Goal: Find specific page/section: Find specific page/section

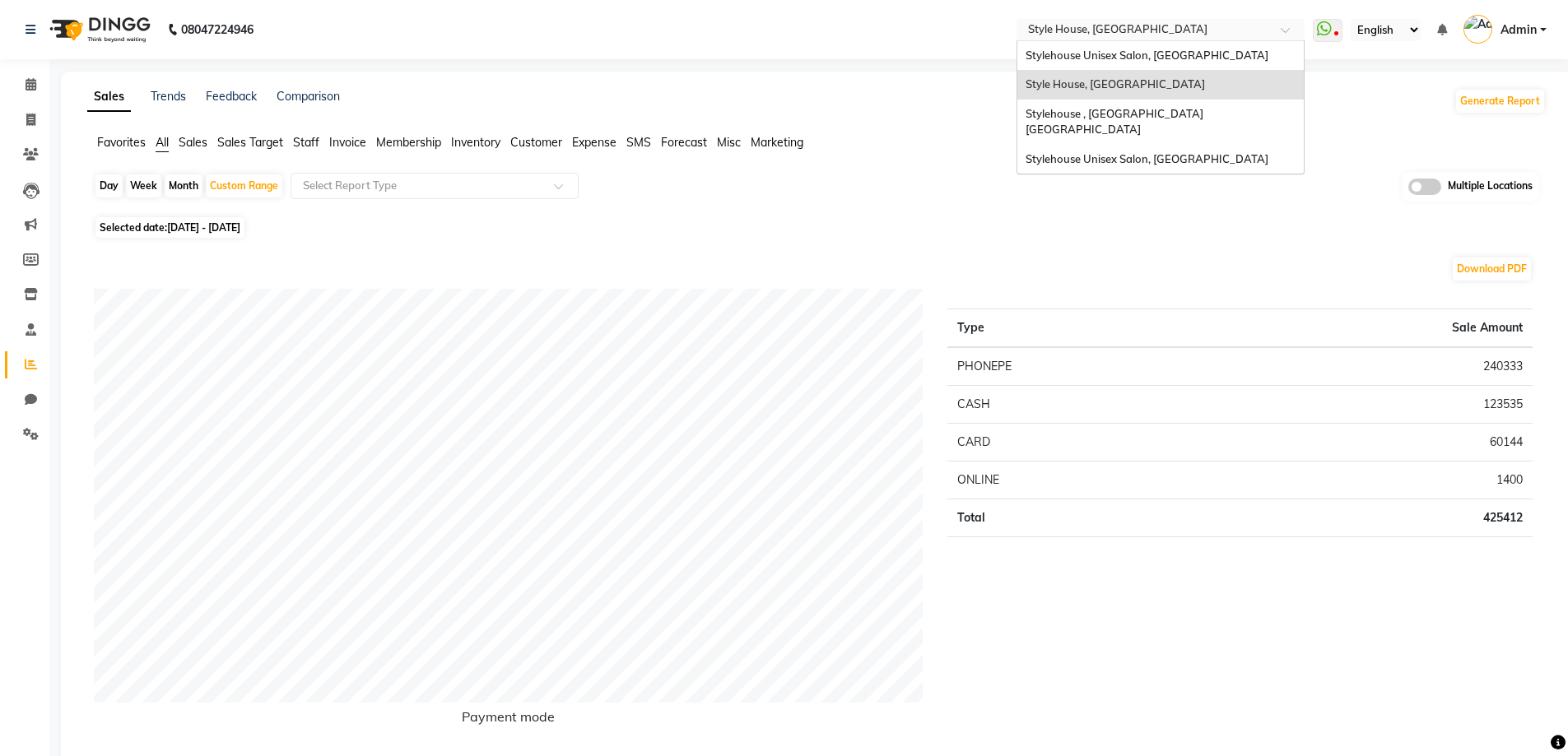
click at [1090, 23] on input "text" at bounding box center [1145, 31] width 239 height 17
click at [1147, 112] on span "Stylehouse , [GEOGRAPHIC_DATA] [GEOGRAPHIC_DATA]" at bounding box center [1116, 122] width 180 height 30
